Goal: Task Accomplishment & Management: Use online tool/utility

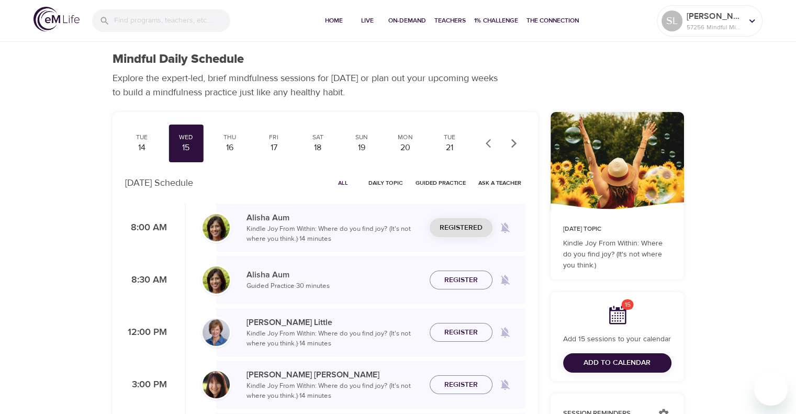
click at [109, 143] on div "Tue 30 Wed 1 Thu 2 Fri 3 Sat 4 Sun 5 Mon 6 Tue 7 Wed 8 Thu 9 Fri 10 Sat 11 Sun …" at bounding box center [325, 396] width 438 height 580
click at [110, 138] on div "Tue 30 Wed 1 Thu 2 Fri 3 Sat 4 Sun 5 Mon 6 Tue 7 Wed 8 Thu 9 Fri 10 Sat 11 Sun …" at bounding box center [325, 396] width 438 height 580
click at [110, 139] on div "Tue 30 Wed 1 Thu 2 Fri 3 Sat 4 Sun 5 Mon 6 Tue 7 Wed 8 Thu 9 Fri 10 Sat 11 Sun …" at bounding box center [325, 396] width 438 height 580
click at [751, 17] on icon at bounding box center [753, 21] width 12 height 12
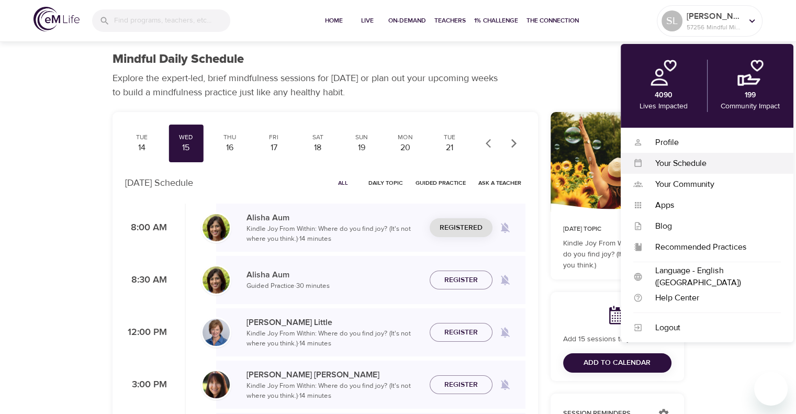
click at [671, 163] on div "Your Schedule" at bounding box center [712, 164] width 138 height 12
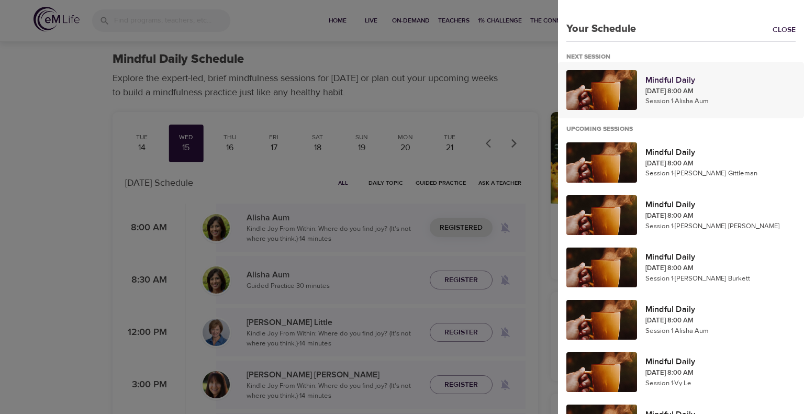
click at [667, 90] on p "[DATE] 8:00 AM" at bounding box center [721, 91] width 150 height 10
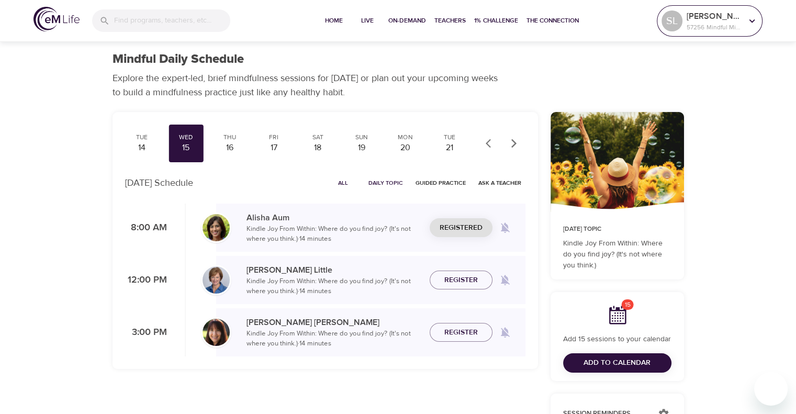
click at [750, 20] on icon at bounding box center [753, 21] width 6 height 4
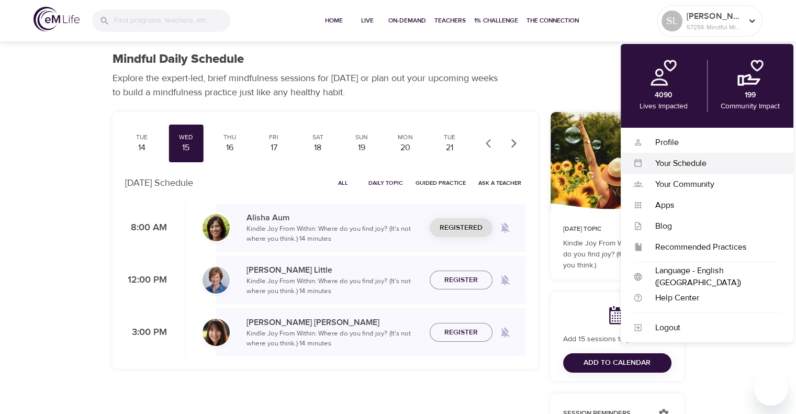
click at [700, 163] on div "Your Schedule" at bounding box center [712, 164] width 138 height 12
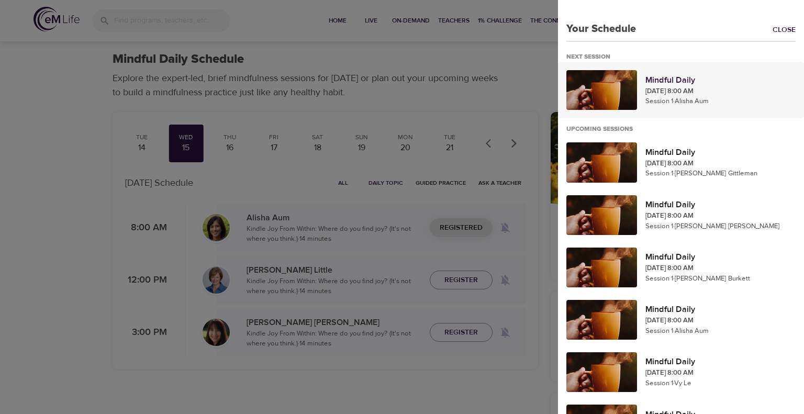
click at [664, 75] on p "Mindful Daily" at bounding box center [721, 80] width 150 height 13
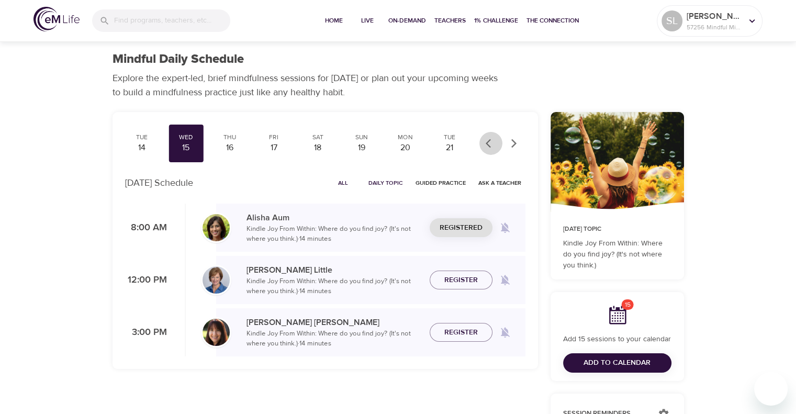
click at [489, 144] on icon "button" at bounding box center [491, 143] width 10 height 10
click at [490, 143] on icon "button" at bounding box center [491, 143] width 10 height 10
click at [185, 140] on div "Wed" at bounding box center [186, 137] width 26 height 9
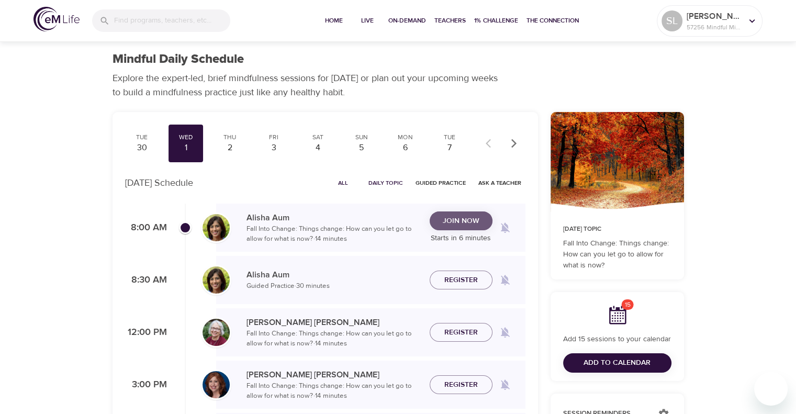
click at [456, 225] on span "Join Now" at bounding box center [461, 221] width 37 height 13
